Goal: Find specific page/section: Find specific page/section

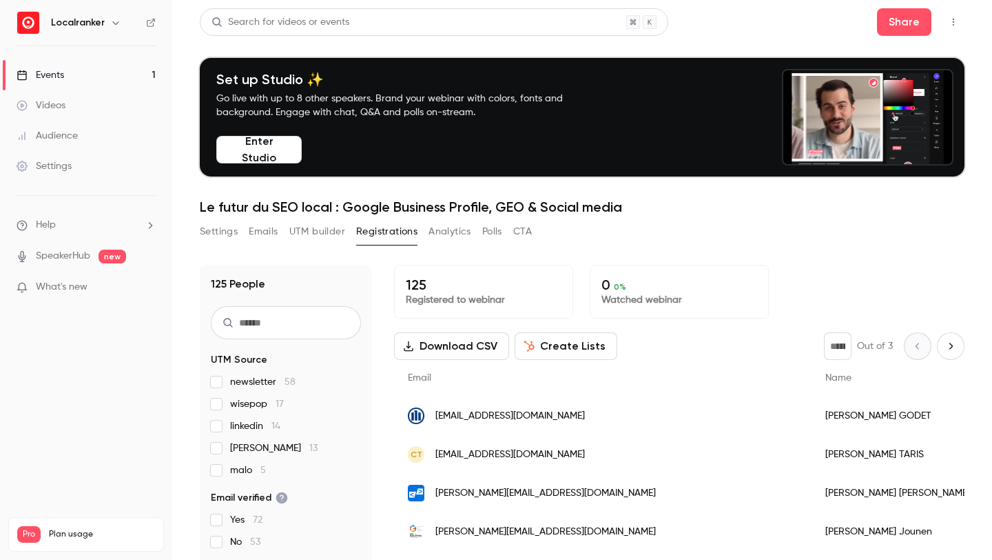
scroll to position [135, 0]
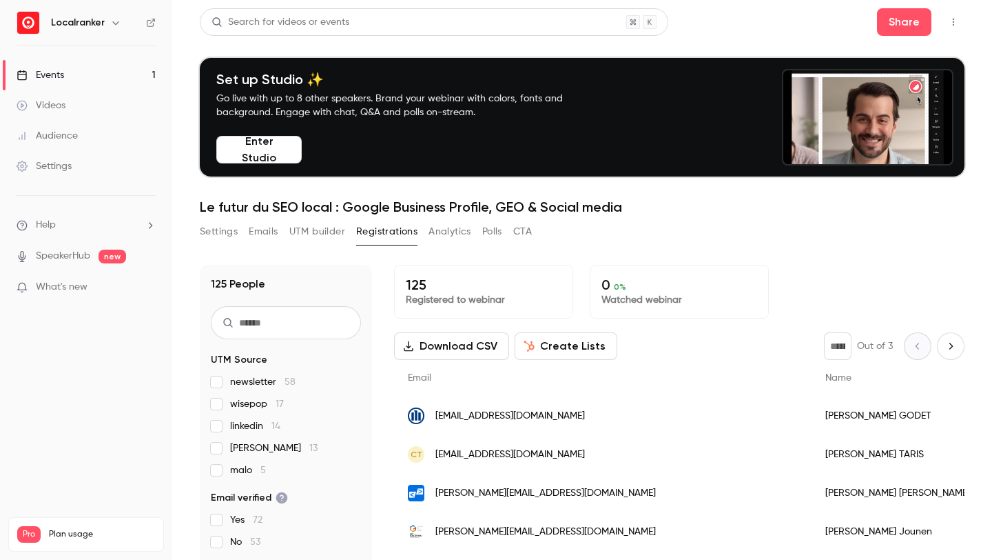
scroll to position [14, 0]
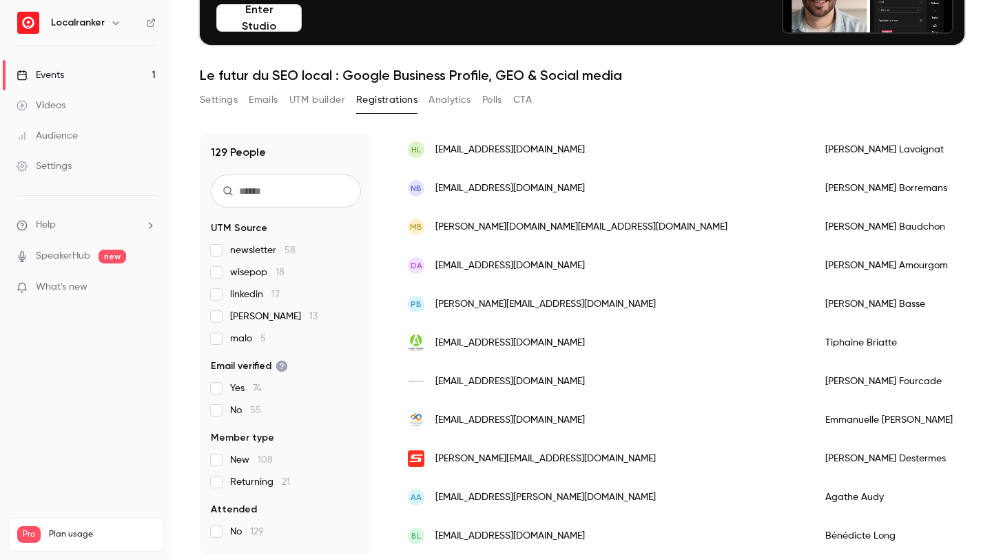
scroll to position [135, 0]
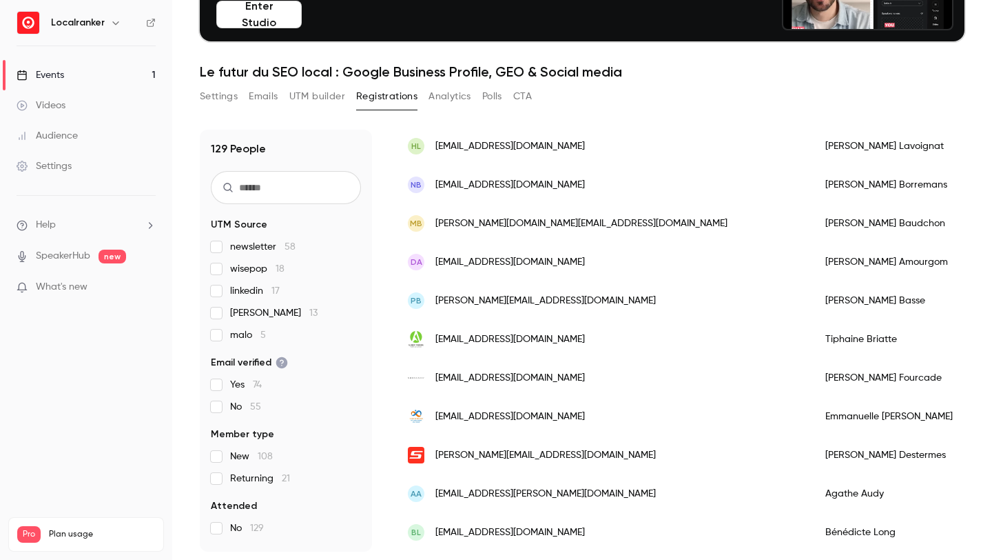
click at [296, 246] on label "newsletter 58" at bounding box center [286, 247] width 150 height 14
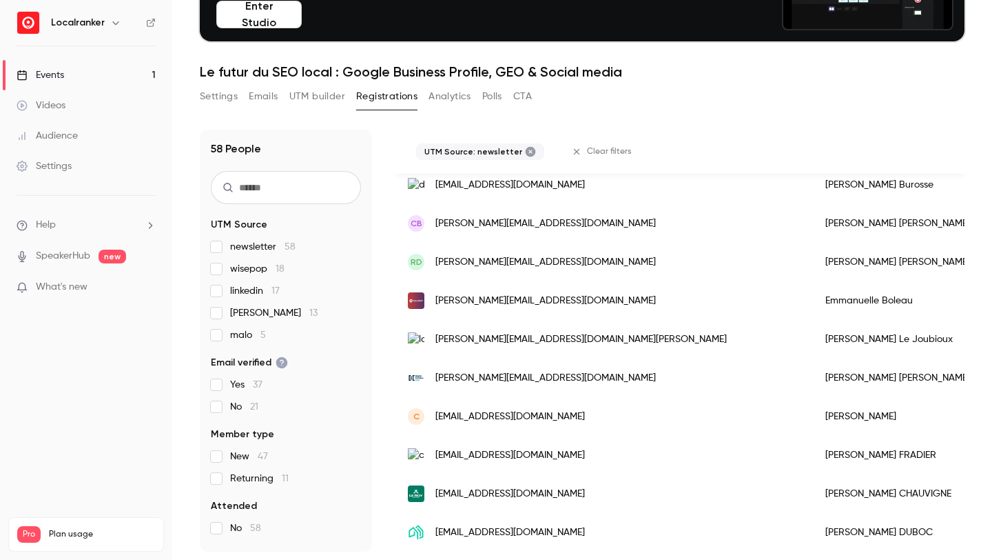
click at [285, 246] on span "58" at bounding box center [290, 247] width 11 height 10
